Goal: Task Accomplishment & Management: Use online tool/utility

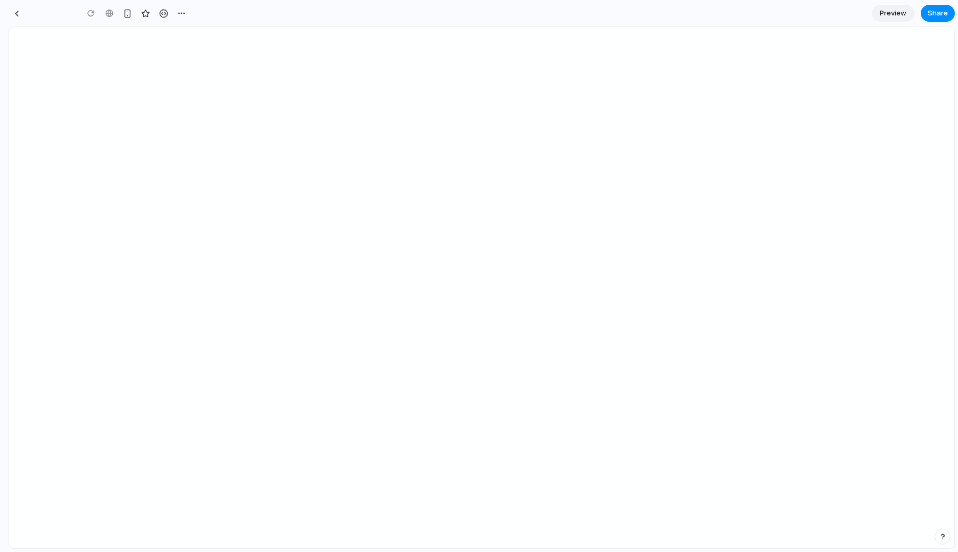
type input "**********"
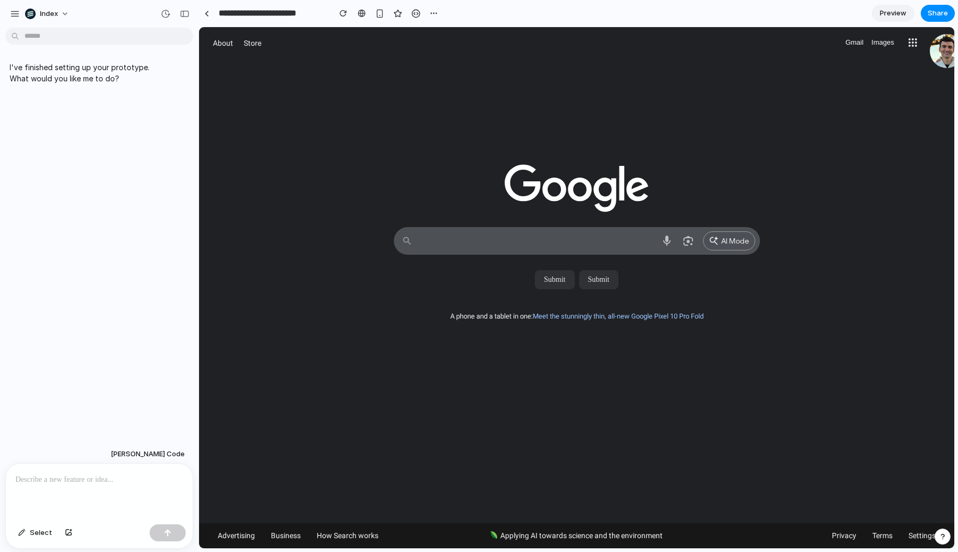
click at [134, 494] on div at bounding box center [99, 492] width 187 height 56
click at [21, 539] on button "Select" at bounding box center [35, 533] width 45 height 17
click at [536, 274] on div at bounding box center [577, 288] width 755 height 521
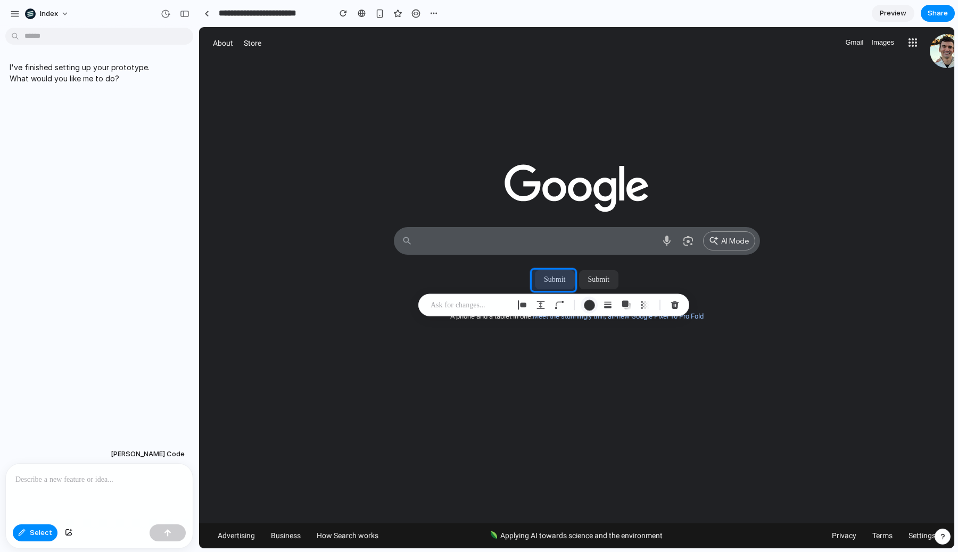
click at [586, 303] on div "button" at bounding box center [589, 305] width 11 height 11
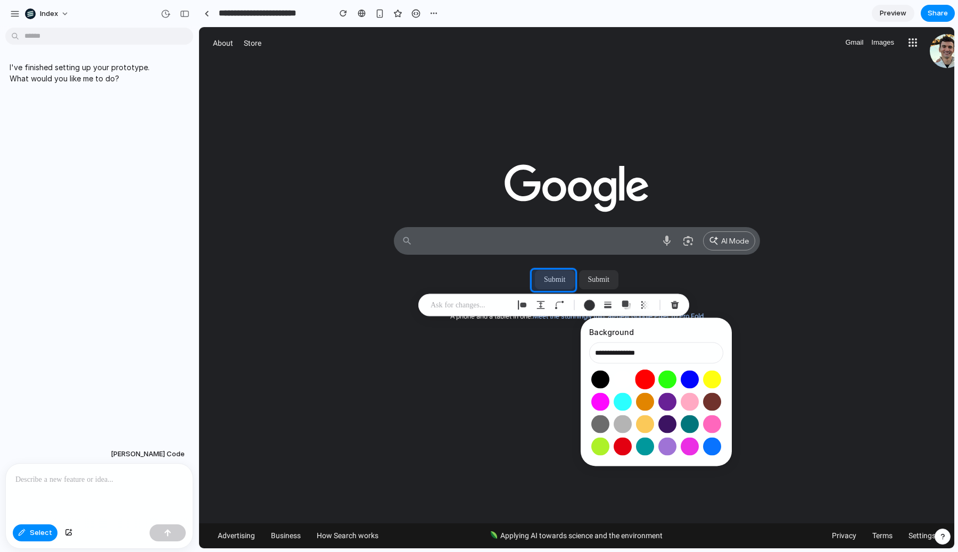
click at [641, 383] on button "Select color oklch(0.63 0.26 29)" at bounding box center [645, 380] width 20 height 20
type input "**********"
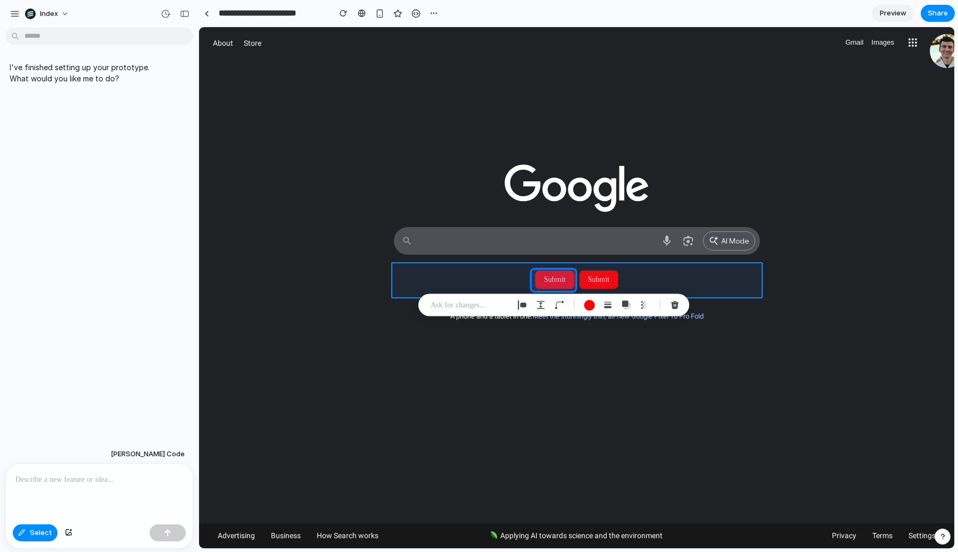
click at [669, 289] on div at bounding box center [577, 288] width 755 height 521
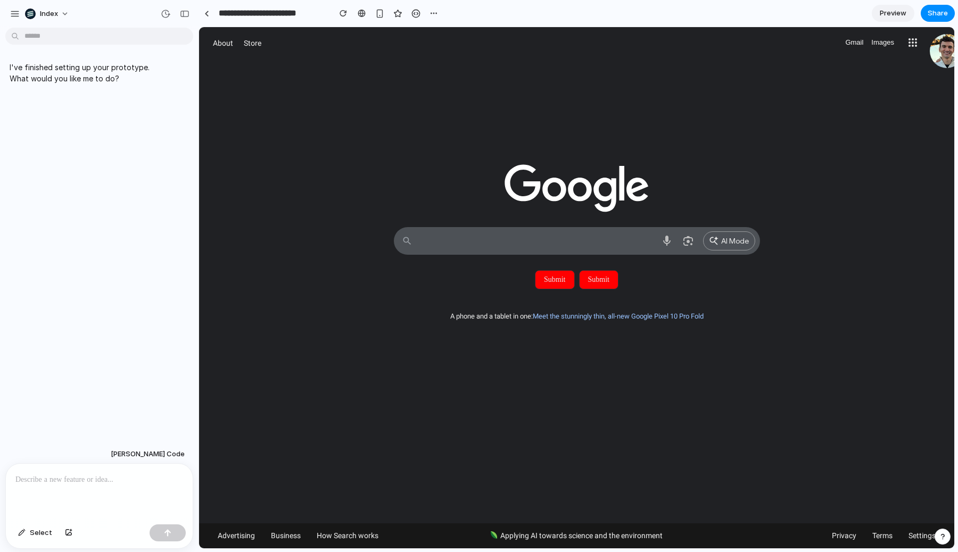
click at [91, 507] on div at bounding box center [99, 492] width 187 height 56
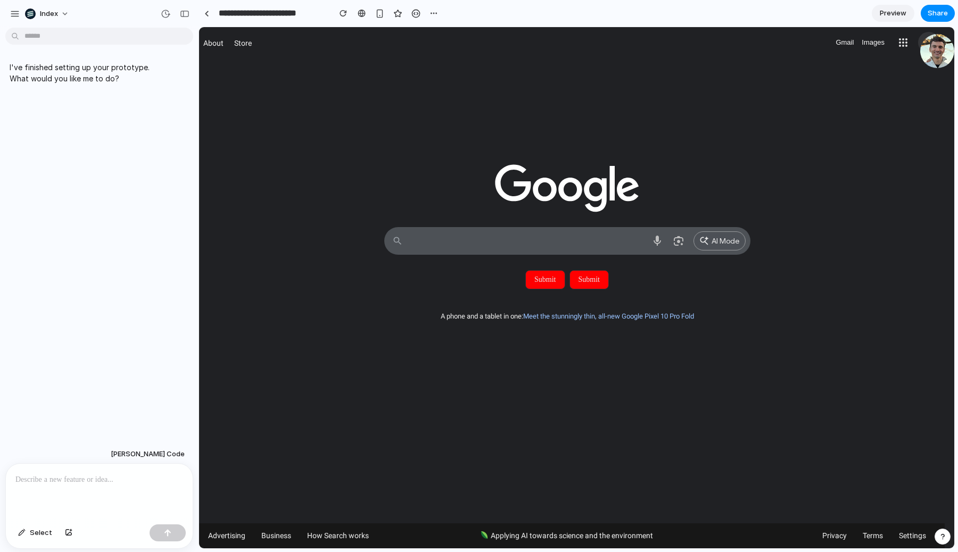
drag, startPoint x: 933, startPoint y: 48, endPoint x: 840, endPoint y: 127, distance: 122.4
click at [840, 127] on div "About Store Gmail Images AI Mode A phone and a tablet in one: Meet the stunning…" at bounding box center [566, 287] width 755 height 521
click at [840, 127] on div at bounding box center [566, 136] width 755 height 154
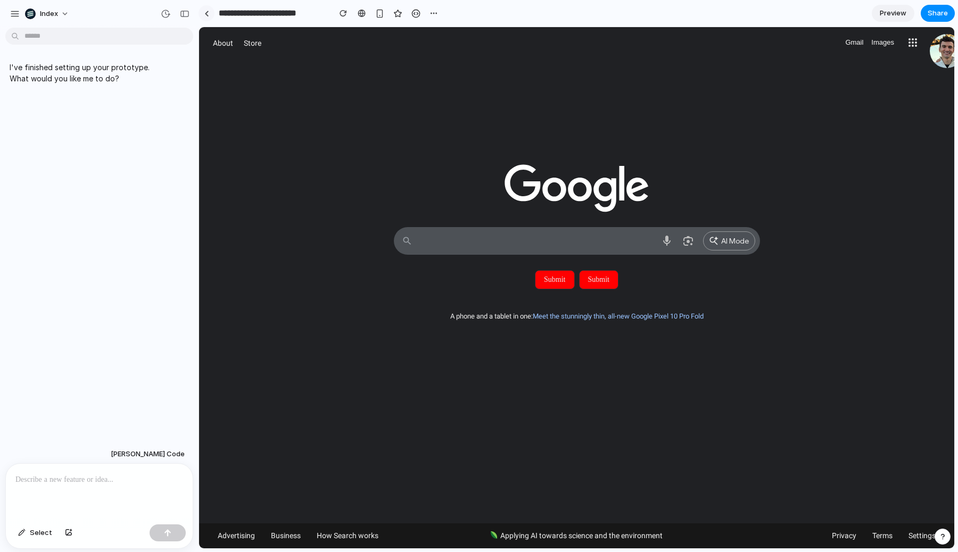
click at [210, 14] on link at bounding box center [206, 13] width 16 height 16
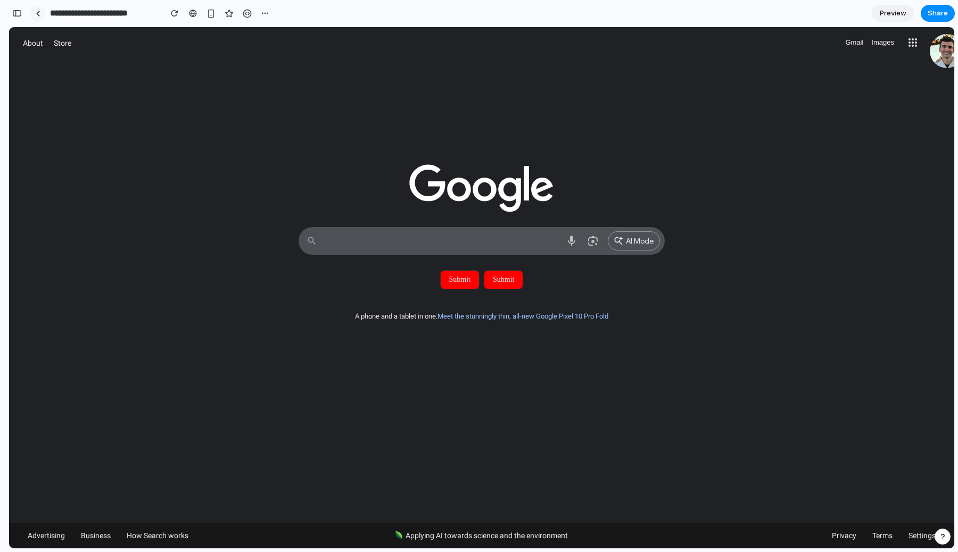
click at [43, 14] on link at bounding box center [38, 13] width 16 height 16
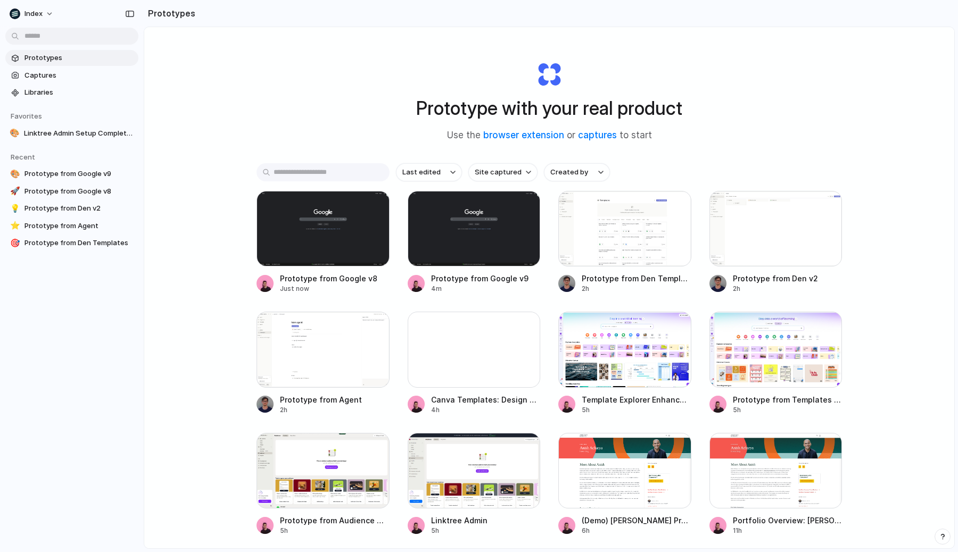
click at [176, 160] on div "Prototype with your real product Use the browser extension or captures to start…" at bounding box center [549, 316] width 810 height 578
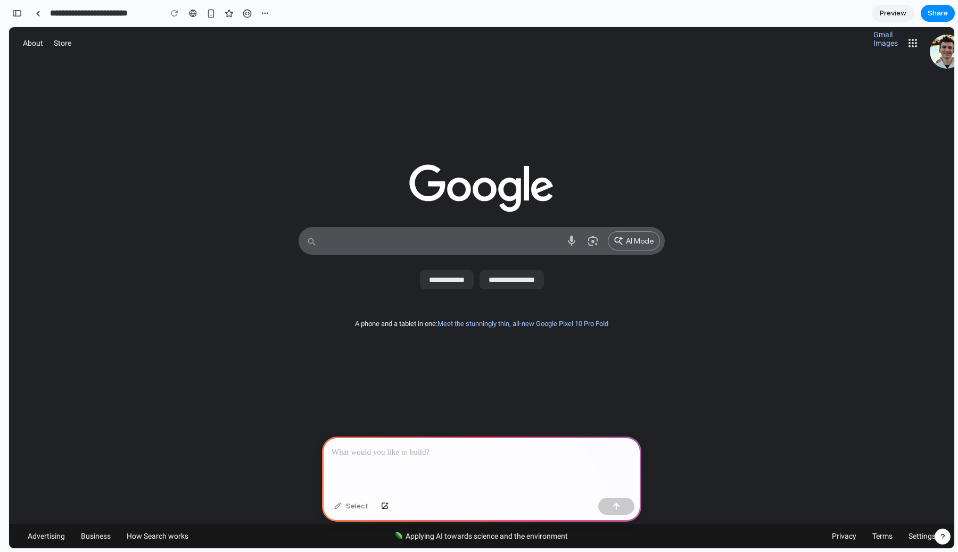
click at [710, 185] on div at bounding box center [481, 136] width 945 height 154
click at [34, 22] on div "**********" at bounding box center [151, 13] width 243 height 19
click at [36, 15] on div at bounding box center [38, 14] width 5 height 6
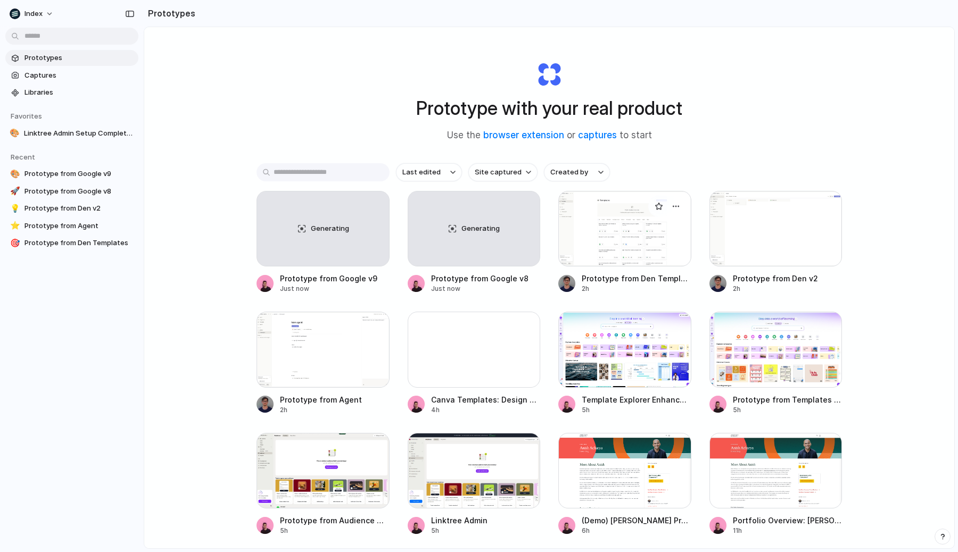
click at [644, 244] on div at bounding box center [624, 229] width 133 height 76
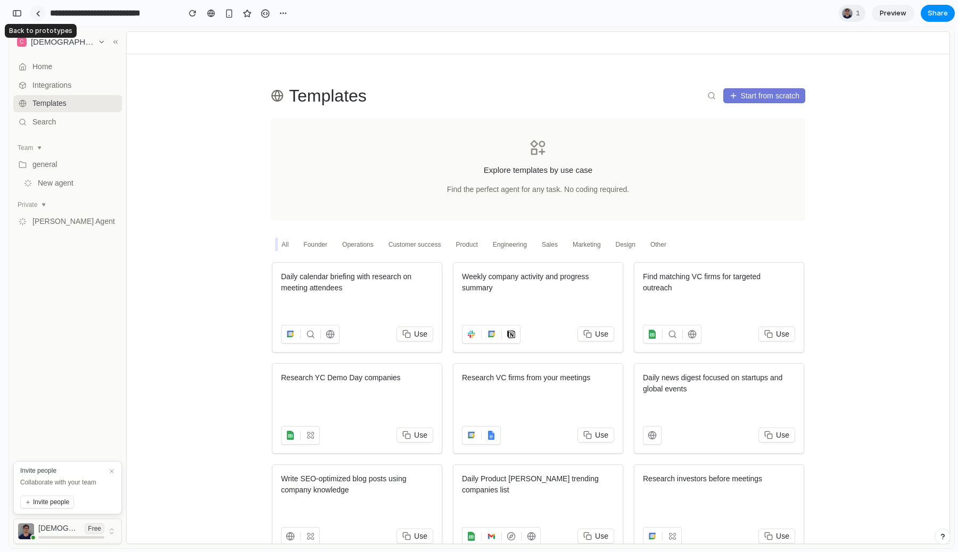
click at [42, 13] on link at bounding box center [38, 13] width 16 height 16
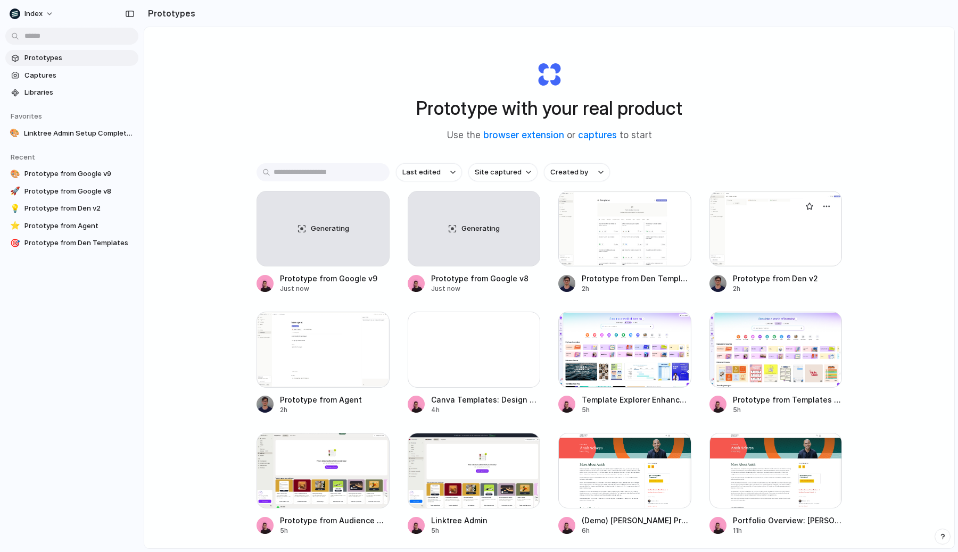
click at [723, 226] on div at bounding box center [775, 229] width 133 height 76
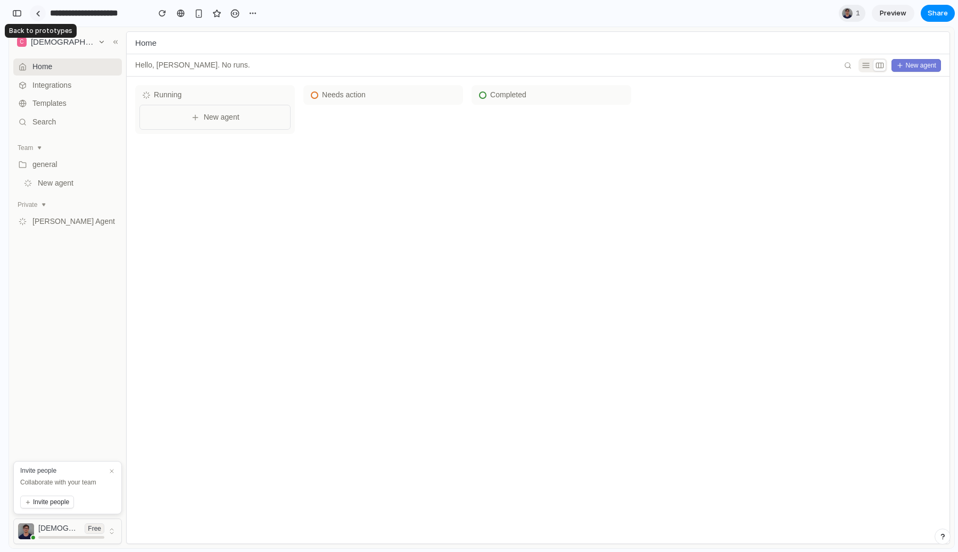
click at [34, 13] on link at bounding box center [38, 13] width 16 height 16
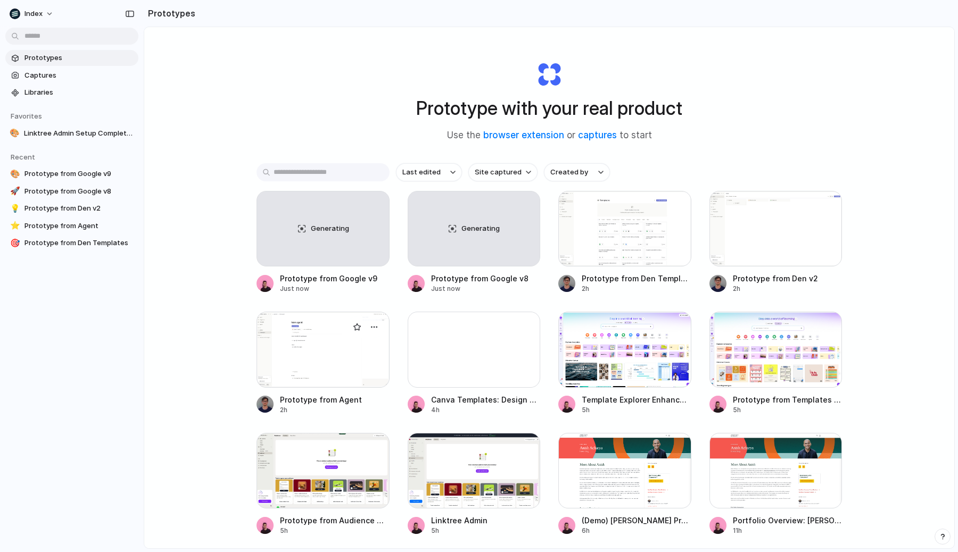
click at [302, 369] on div at bounding box center [322, 350] width 133 height 76
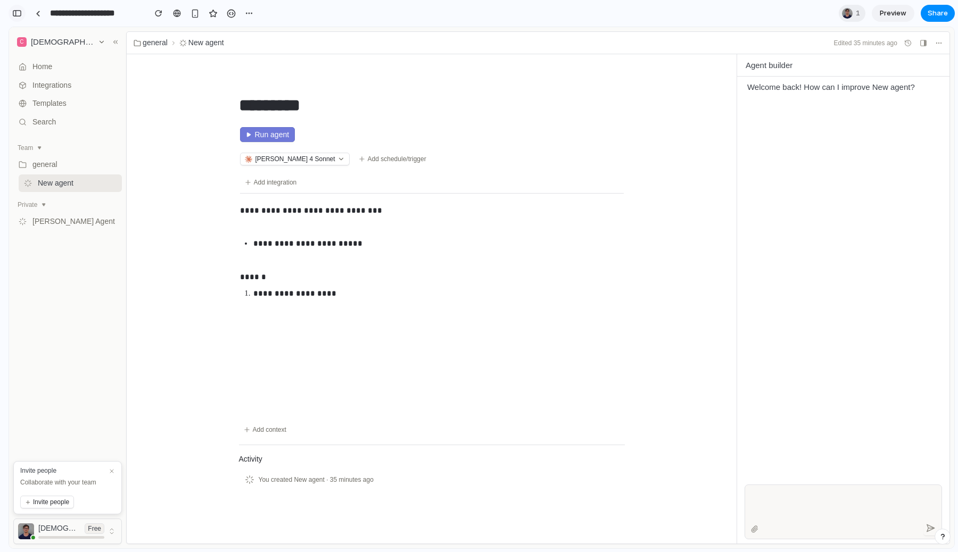
click at [18, 11] on div "button" at bounding box center [17, 13] width 10 height 7
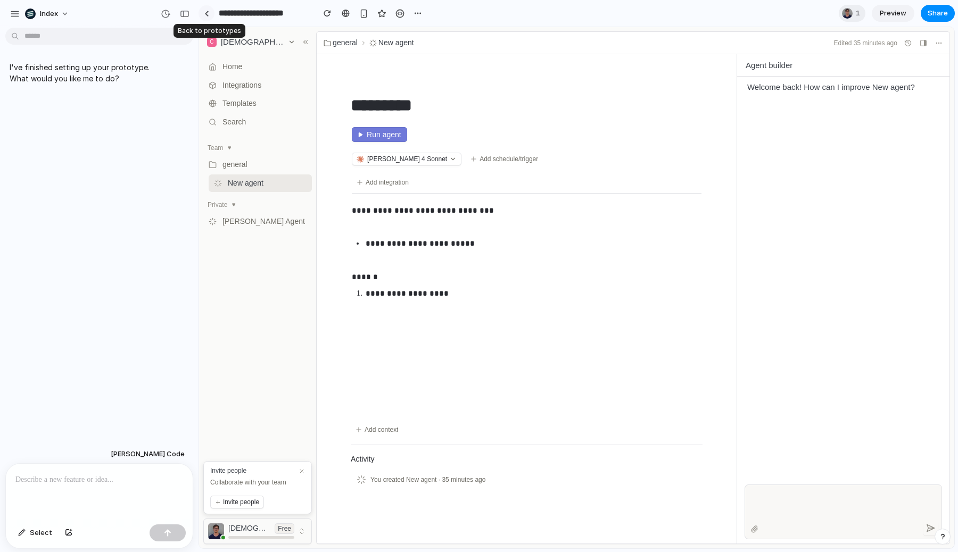
click at [210, 13] on link at bounding box center [206, 13] width 16 height 16
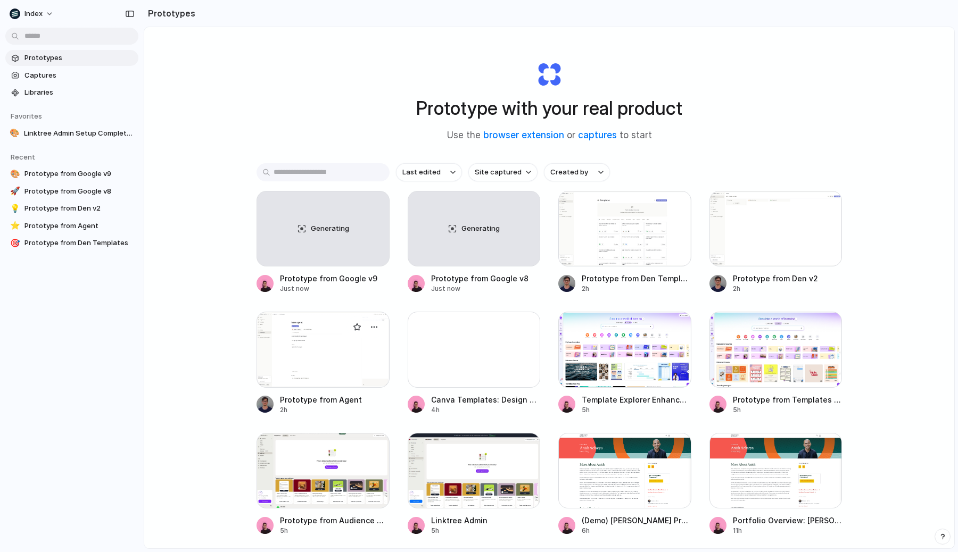
click at [341, 365] on div at bounding box center [322, 350] width 133 height 76
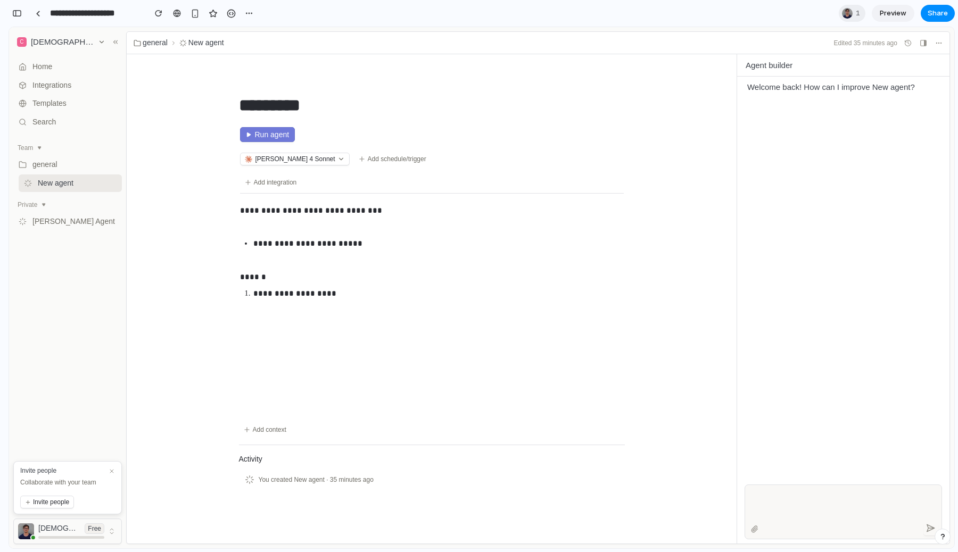
click at [523, 183] on div "Add integration" at bounding box center [432, 182] width 384 height 13
click at [16, 12] on div "button" at bounding box center [17, 13] width 10 height 7
